Goal: Information Seeking & Learning: Learn about a topic

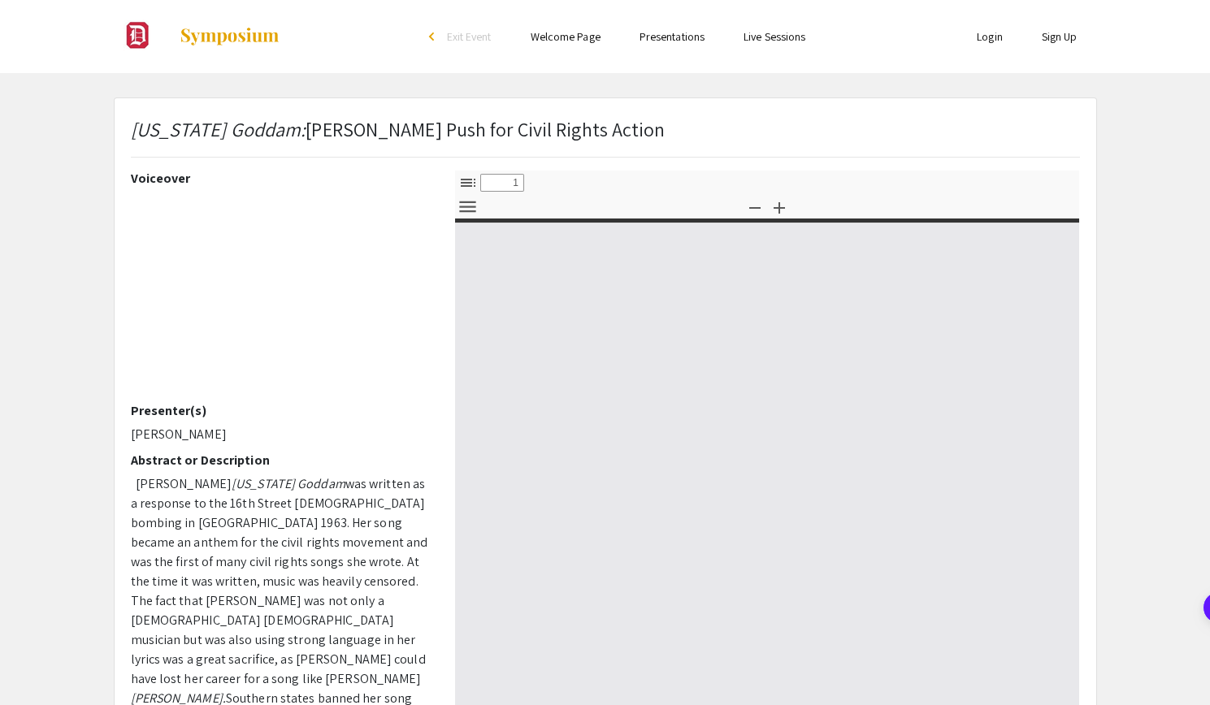
select select "custom"
type input "0"
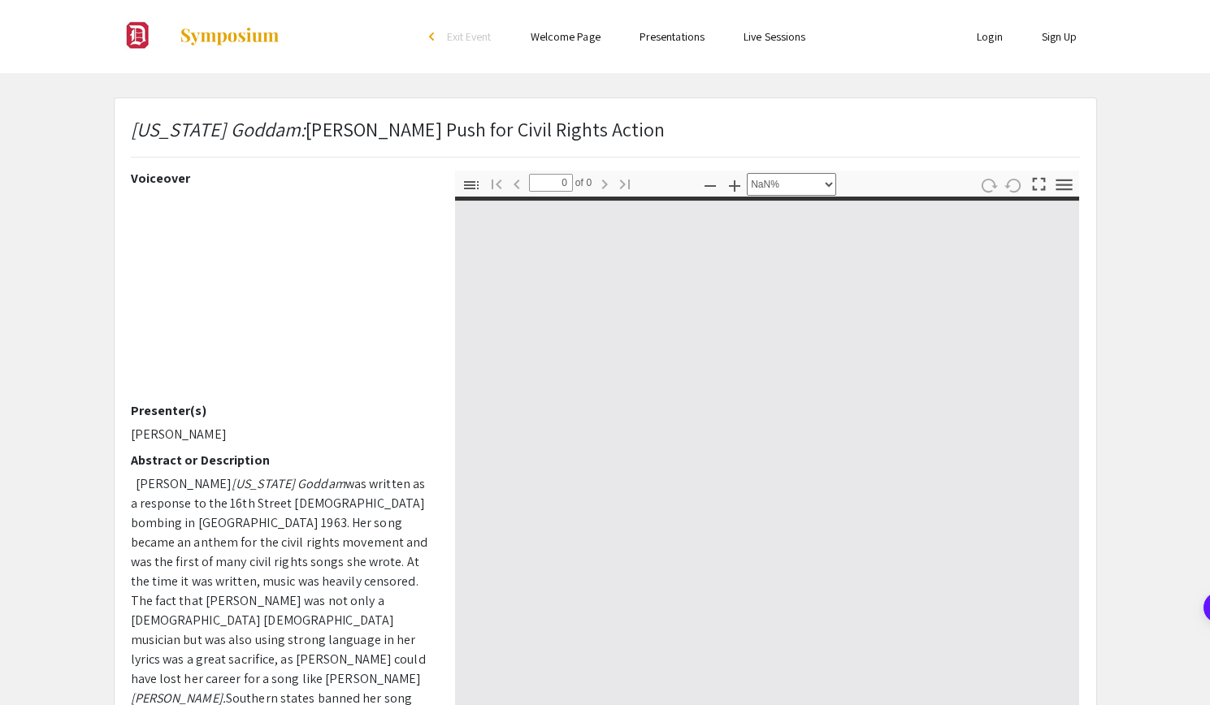
select select "auto"
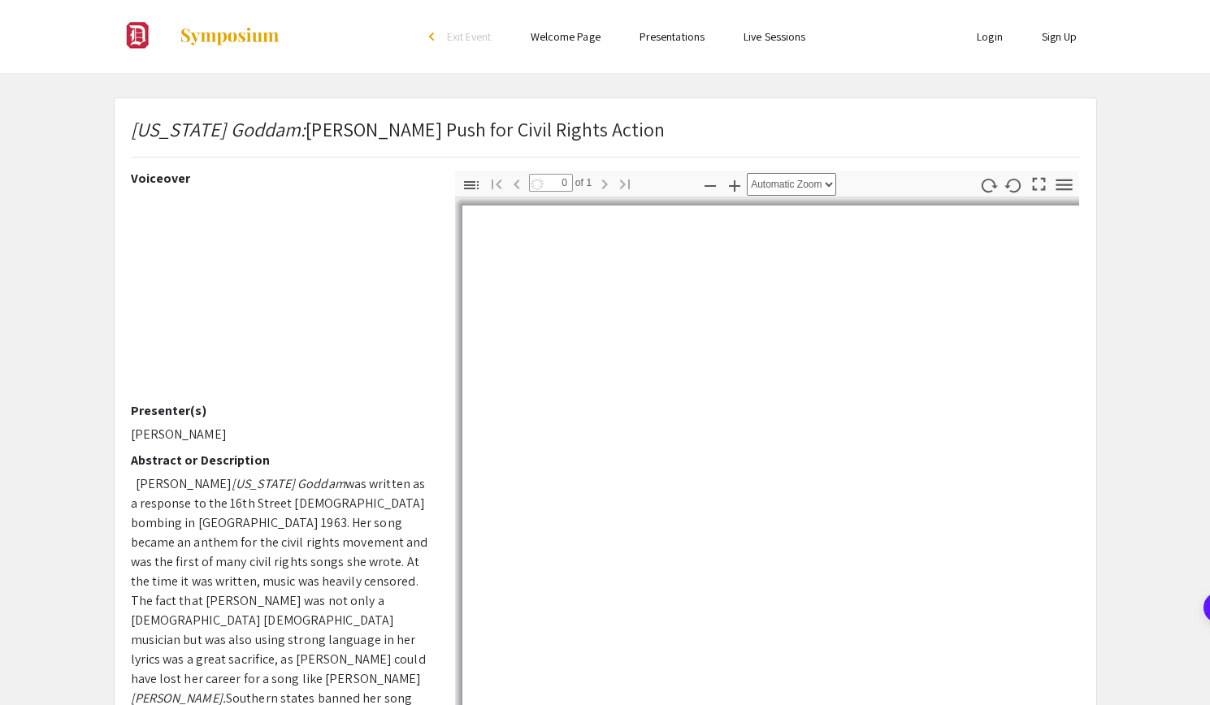
type input "1"
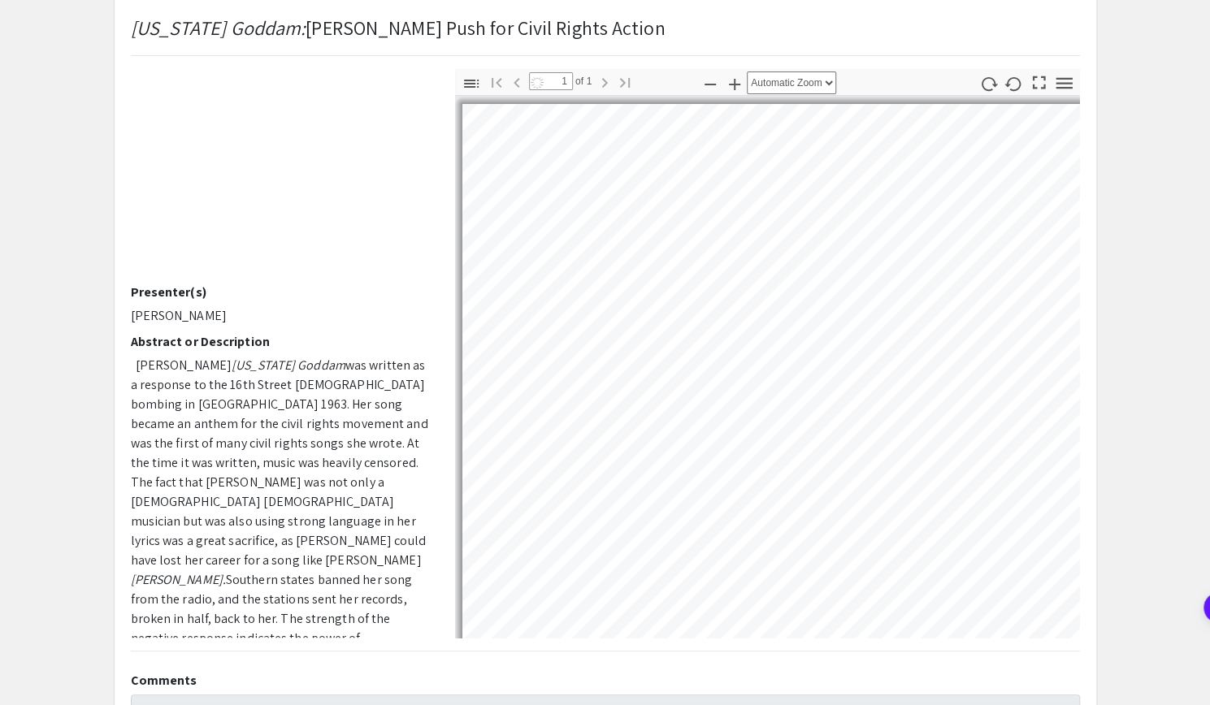
scroll to position [102, 0]
select select "auto"
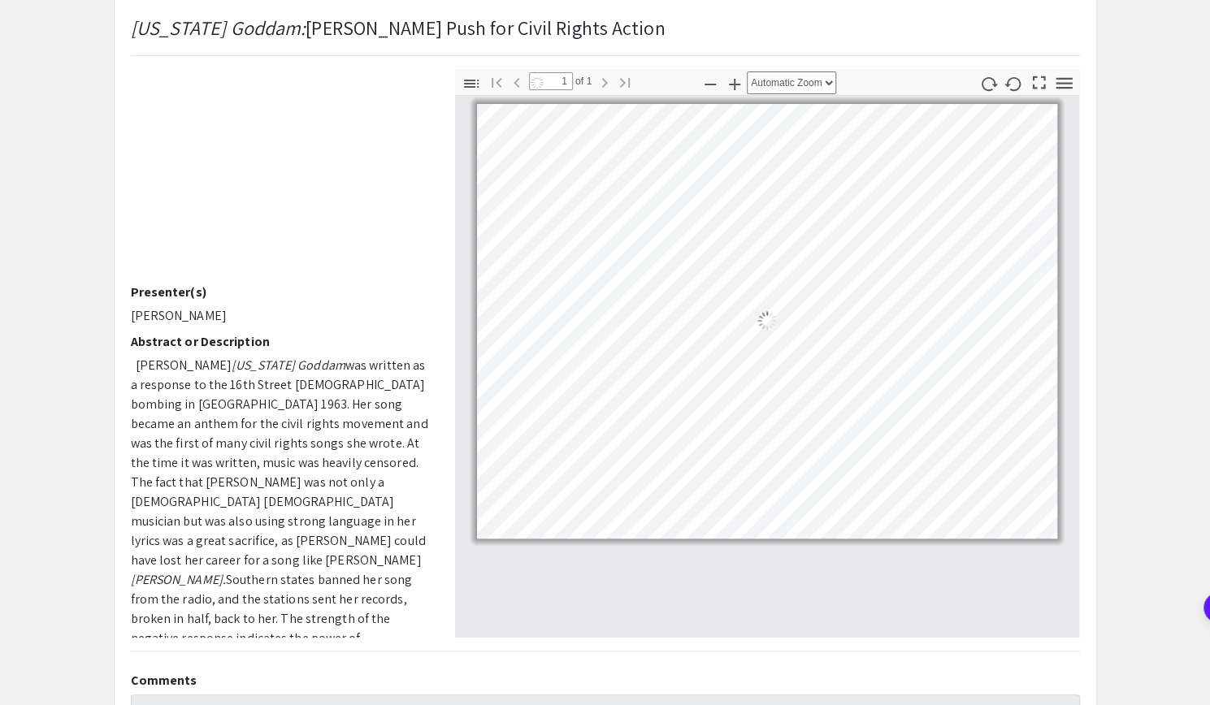
scroll to position [0, 0]
drag, startPoint x: 405, startPoint y: 30, endPoint x: 125, endPoint y: 24, distance: 279.5
click at [125, 24] on div "[US_STATE] Goddam: [PERSON_NAME] Push for Civil Rights Action" at bounding box center [605, 41] width 973 height 56
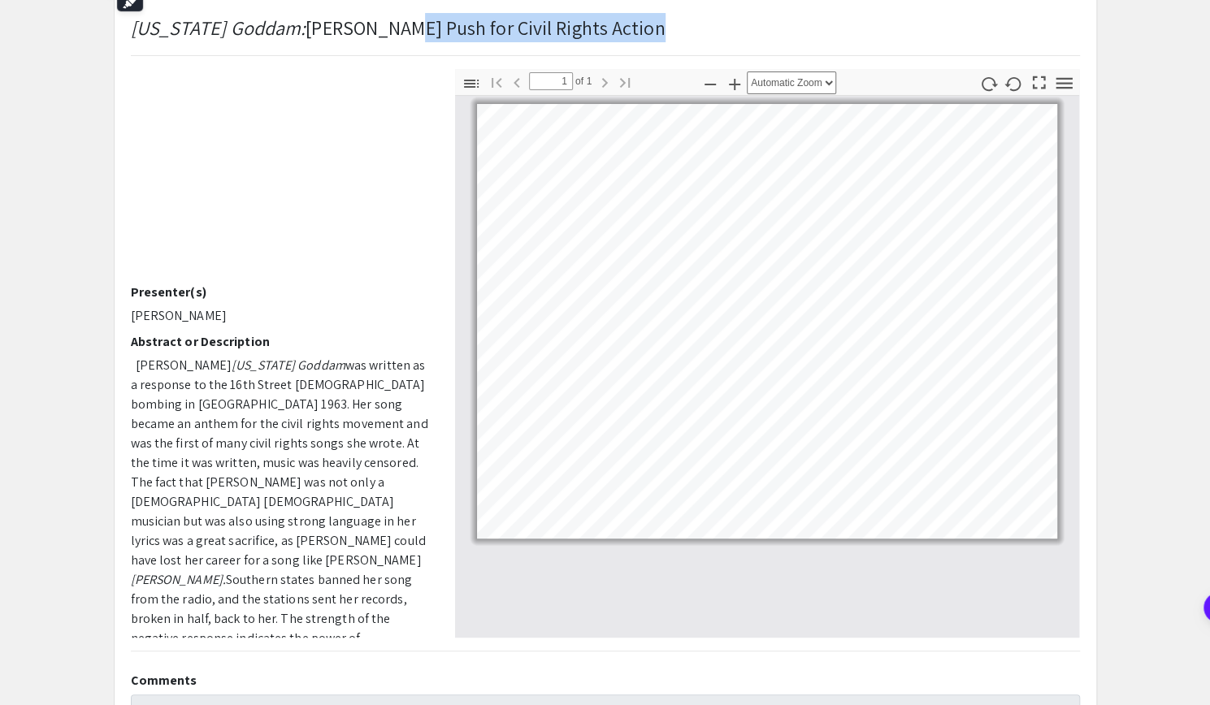
click at [175, 24] on em "[US_STATE] Goddam:" at bounding box center [218, 28] width 175 height 26
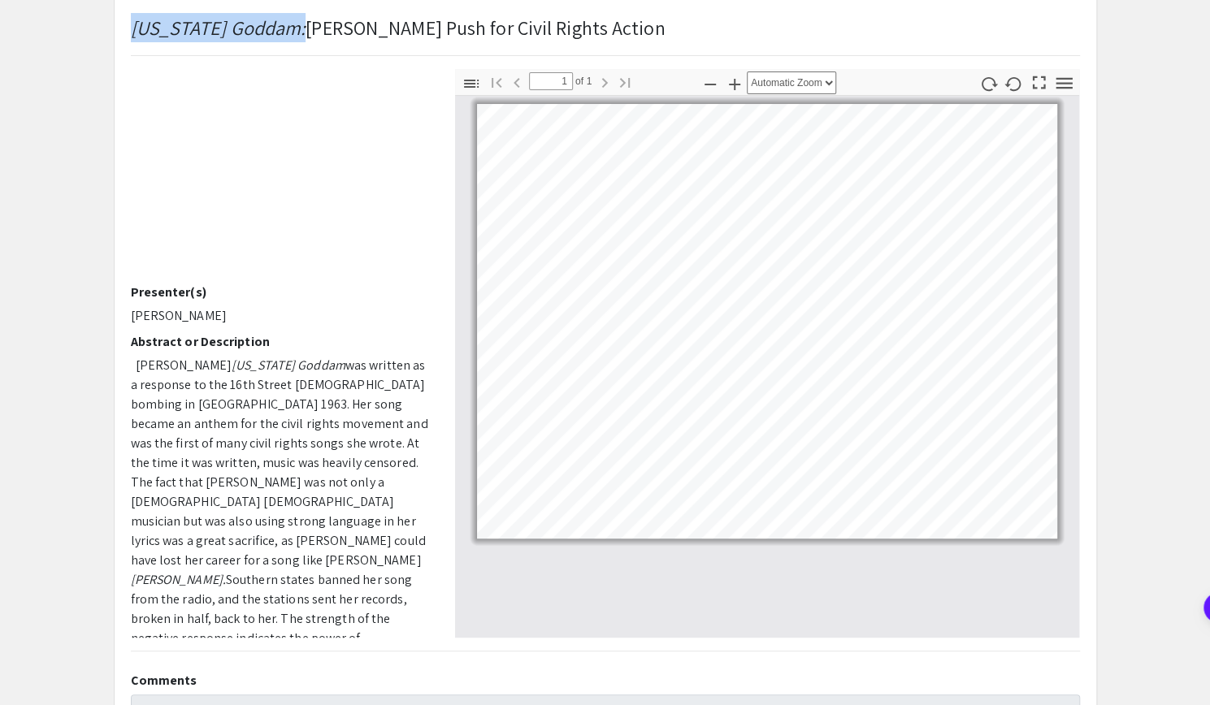
drag, startPoint x: 293, startPoint y: 34, endPoint x: 94, endPoint y: 35, distance: 199.0
click at [94, 35] on app-presentation "[US_STATE] Goddam: [PERSON_NAME] Push for Civil Rights Action Voiceover Present…" at bounding box center [605, 539] width 1210 height 1086
copy div "Skip navigation arrow_back_ios Exit Event Welcome Page Presentations Live Sessi…"
